Goal: Download file/media

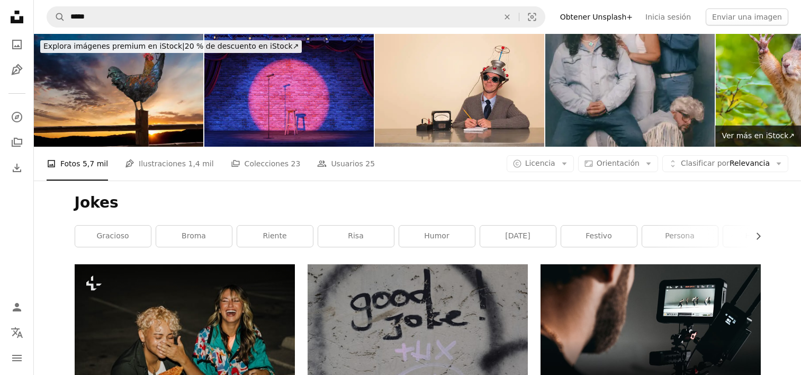
scroll to position [159, 0]
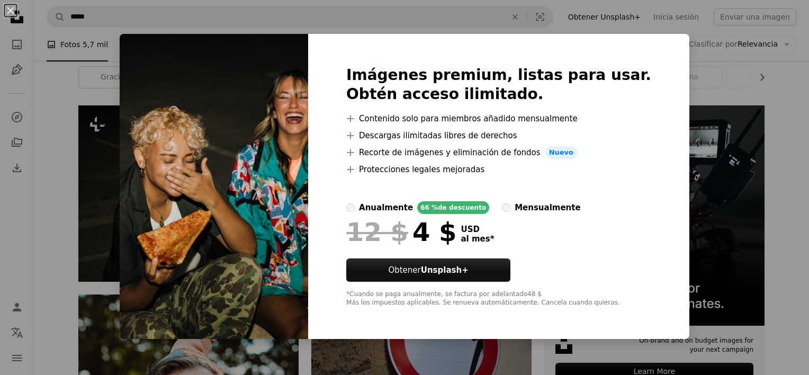
click at [262, 150] on img at bounding box center [214, 186] width 189 height 305
click at [187, 94] on img at bounding box center [214, 186] width 189 height 305
click at [286, 148] on img at bounding box center [214, 186] width 189 height 305
click at [684, 101] on div "An X shape Imágenes premium, listas para usar. Obtén acceso ilimitado. A plus s…" at bounding box center [404, 187] width 809 height 375
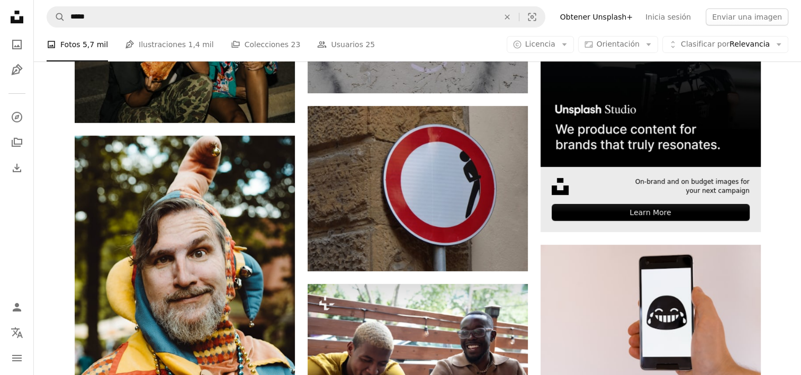
scroll to position [424, 0]
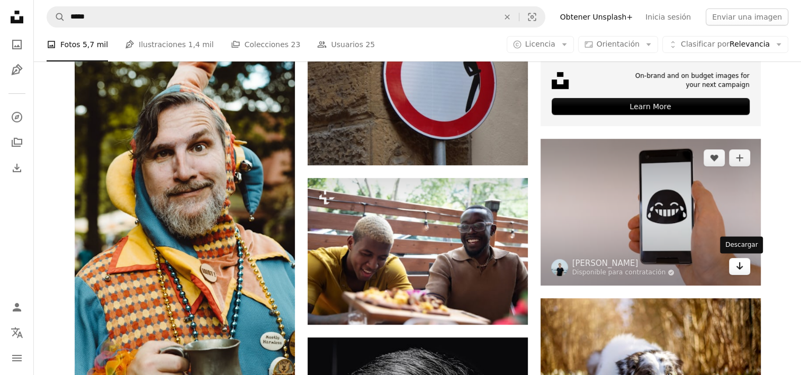
click at [736, 263] on icon "Arrow pointing down" at bounding box center [740, 265] width 8 height 13
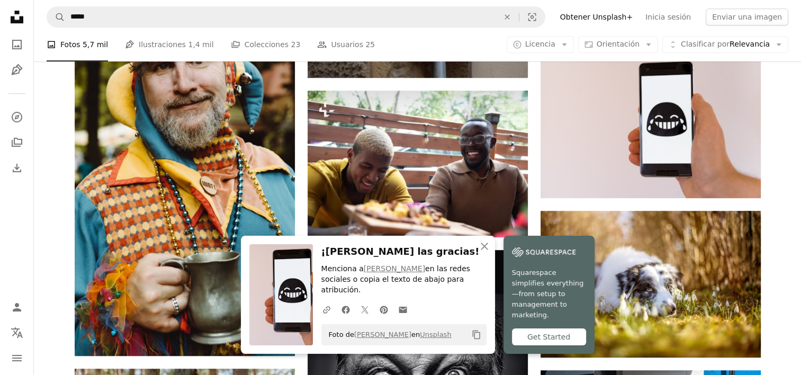
scroll to position [530, 0]
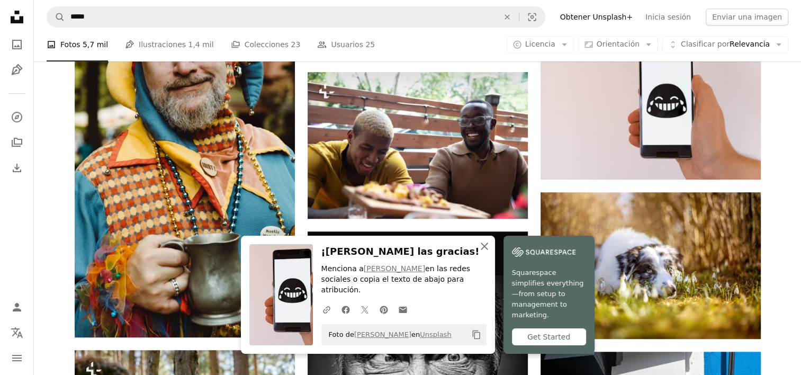
click at [482, 253] on icon "An X shape" at bounding box center [484, 246] width 13 height 13
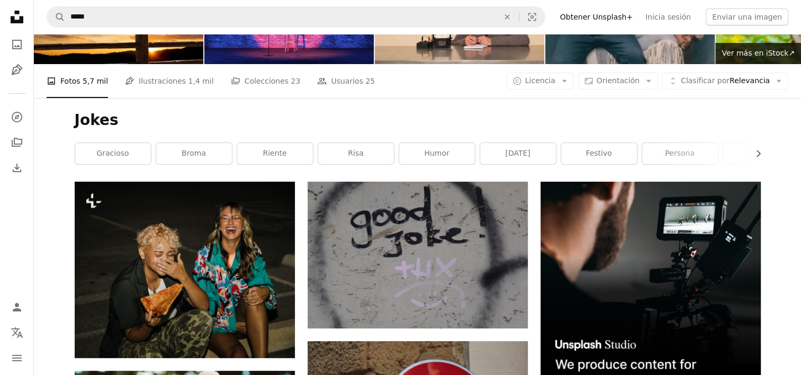
scroll to position [106, 0]
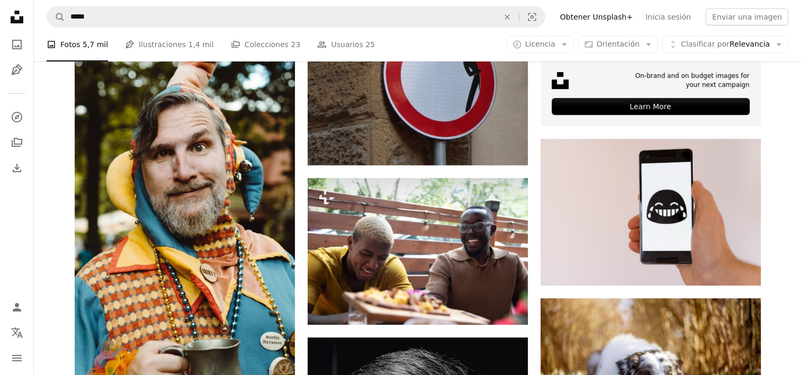
scroll to position [371, 0]
